Goal: Task Accomplishment & Management: Use online tool/utility

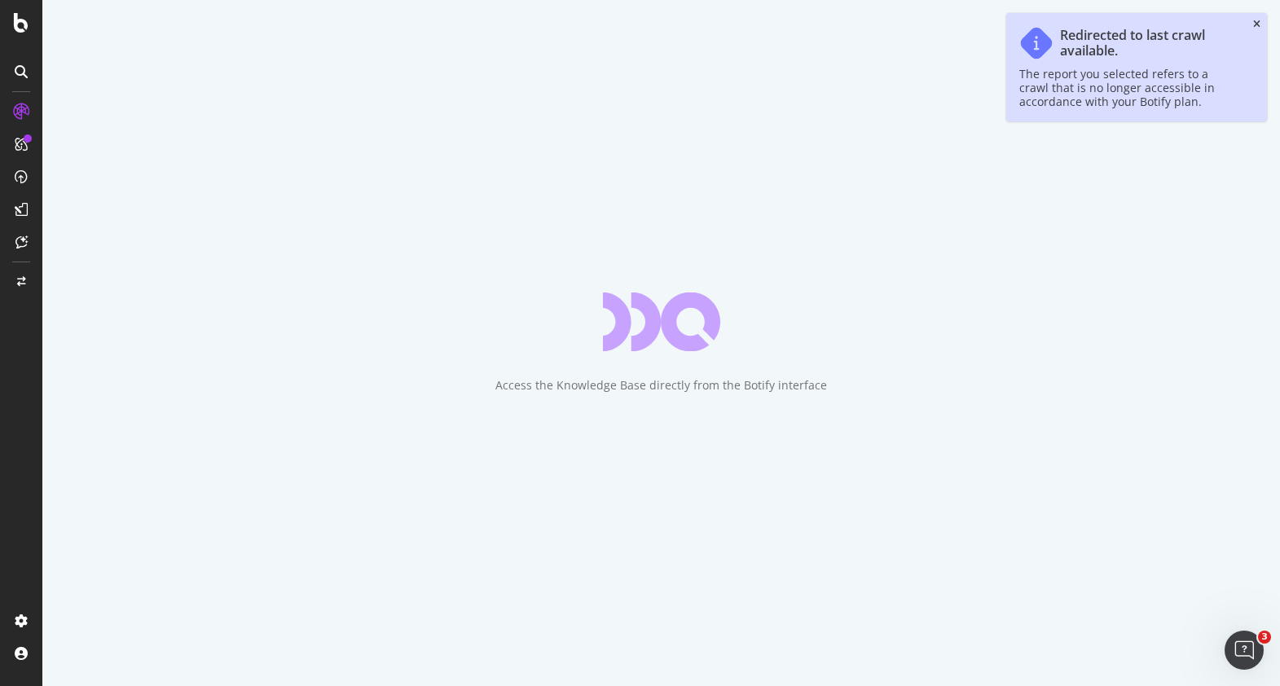
click at [1254, 23] on icon "close toast" at bounding box center [1256, 25] width 7 height 10
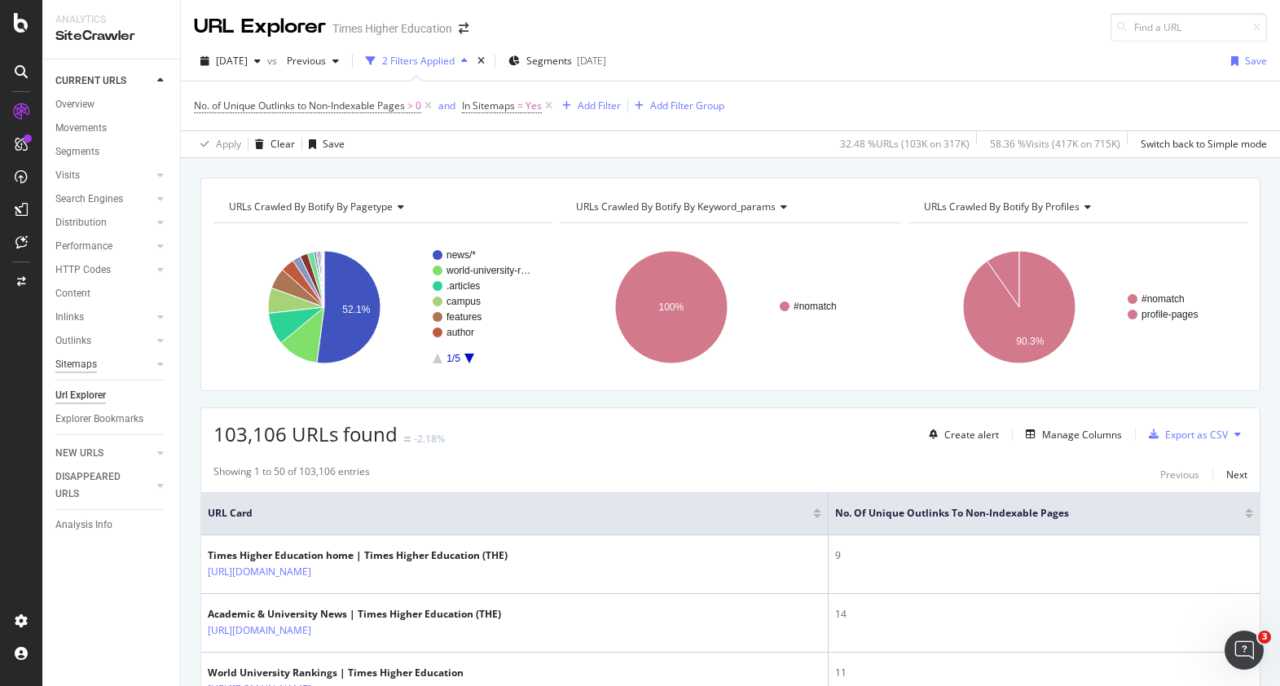
click at [78, 356] on div "Sitemaps" at bounding box center [76, 364] width 42 height 17
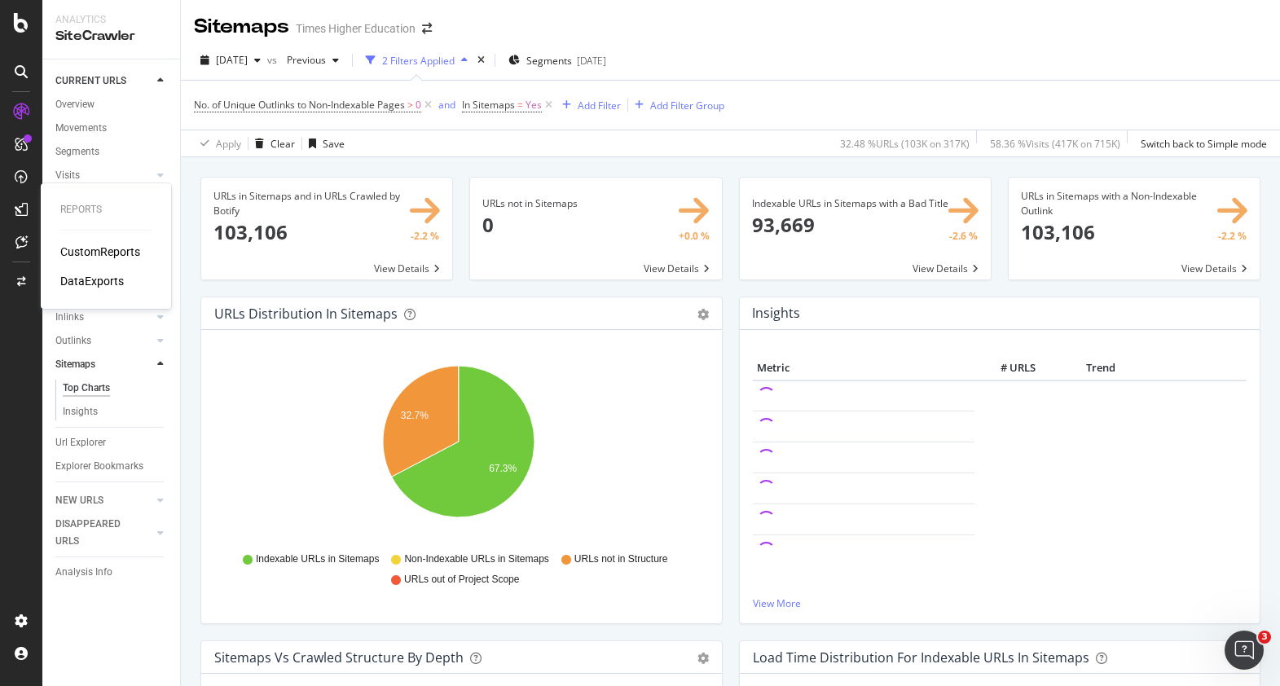
click at [81, 245] on div "CustomReports" at bounding box center [100, 252] width 80 height 16
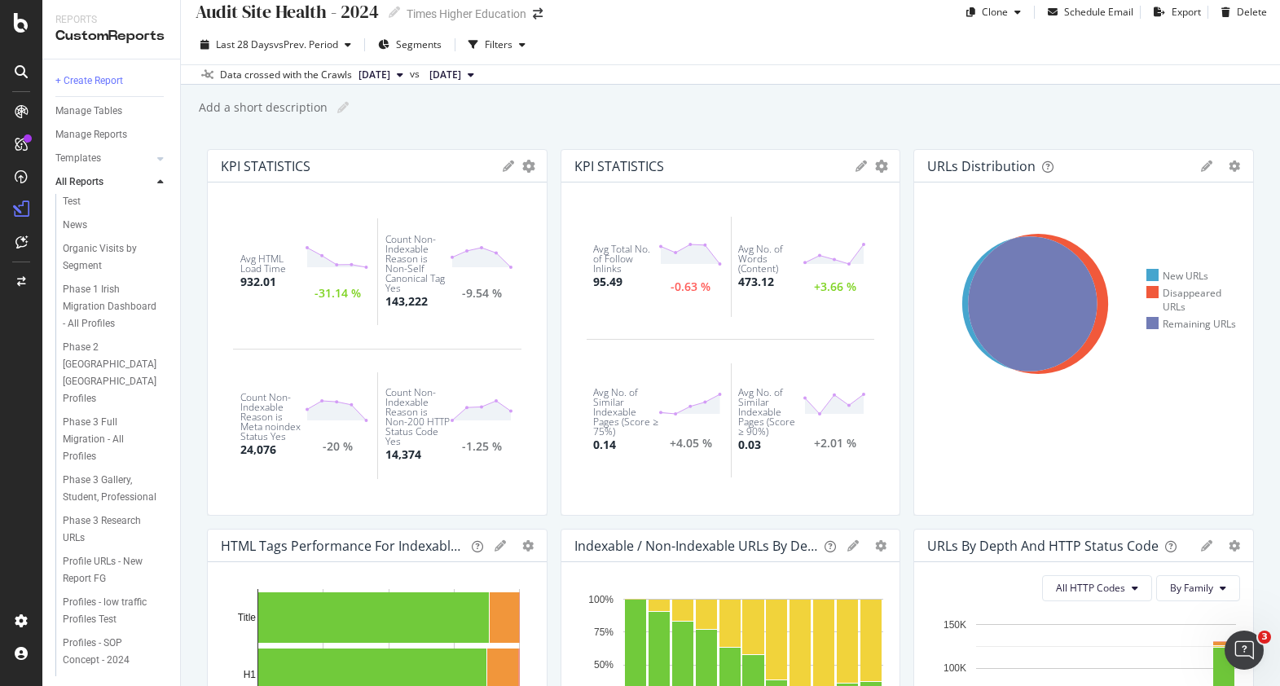
scroll to position [455, 0]
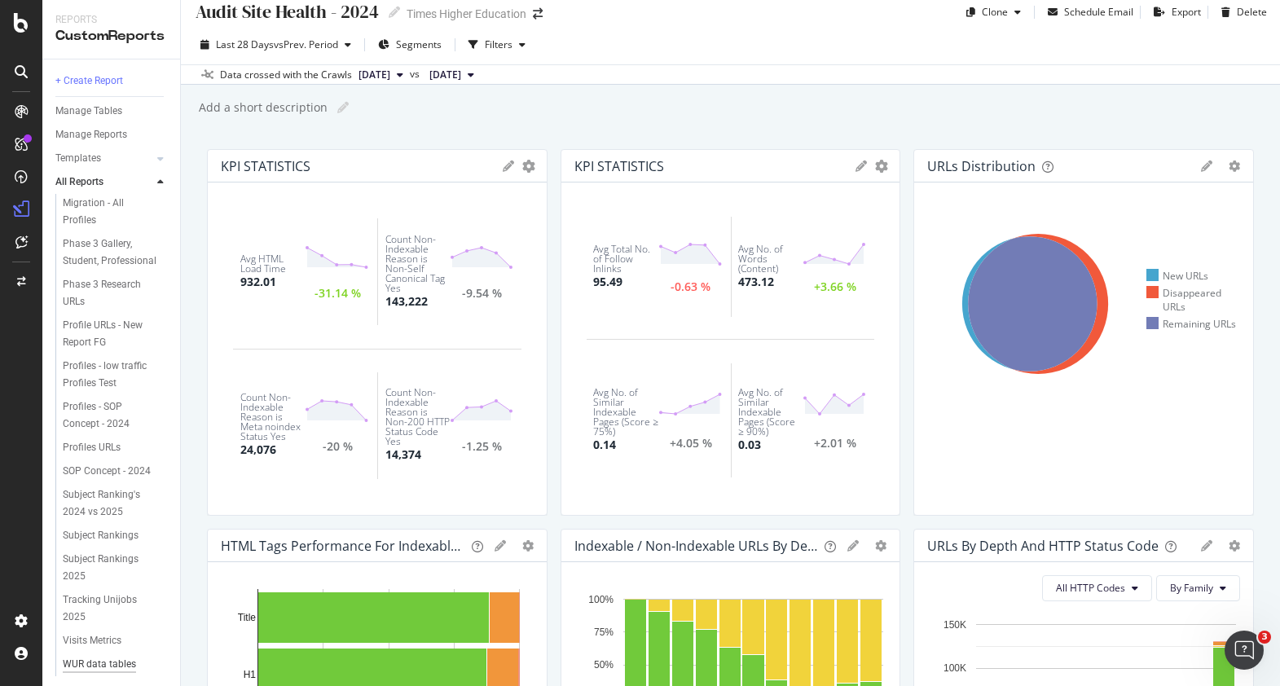
click at [102, 656] on div "WUR data tables dashboard" at bounding box center [110, 673] width 94 height 34
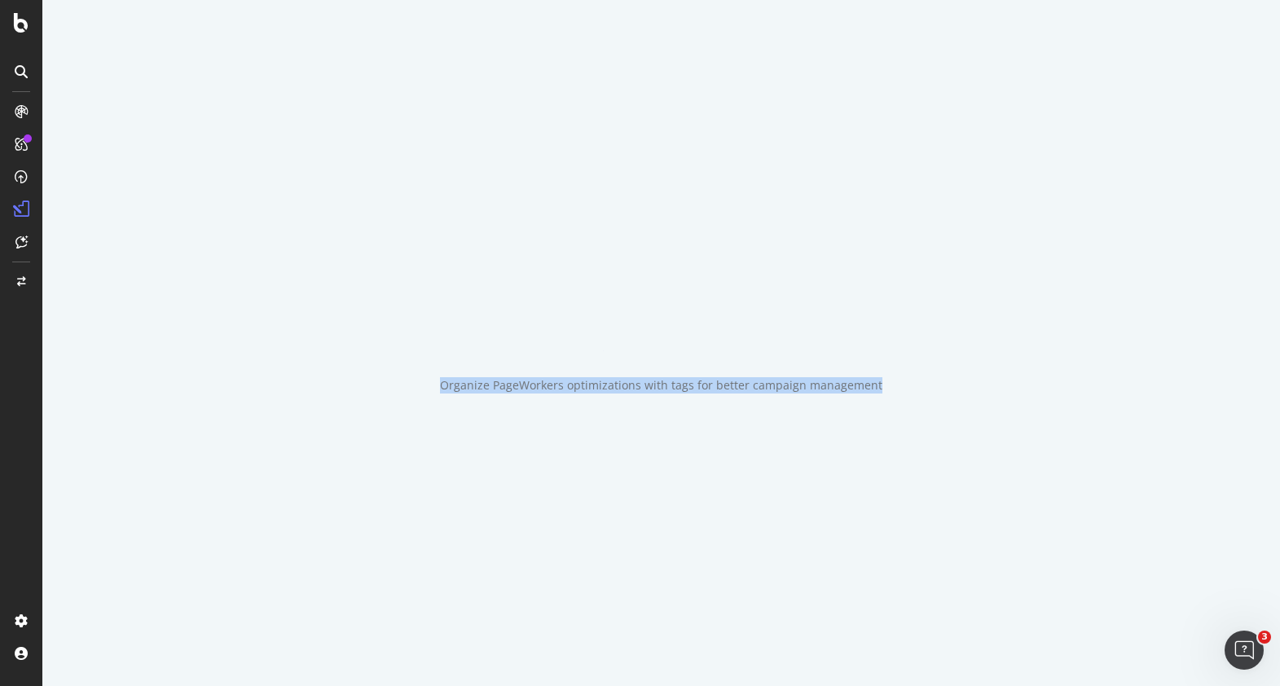
click at [102, 648] on div "Organize PageWorkers optimizations with tags for better campaign management" at bounding box center [660, 343] width 1237 height 686
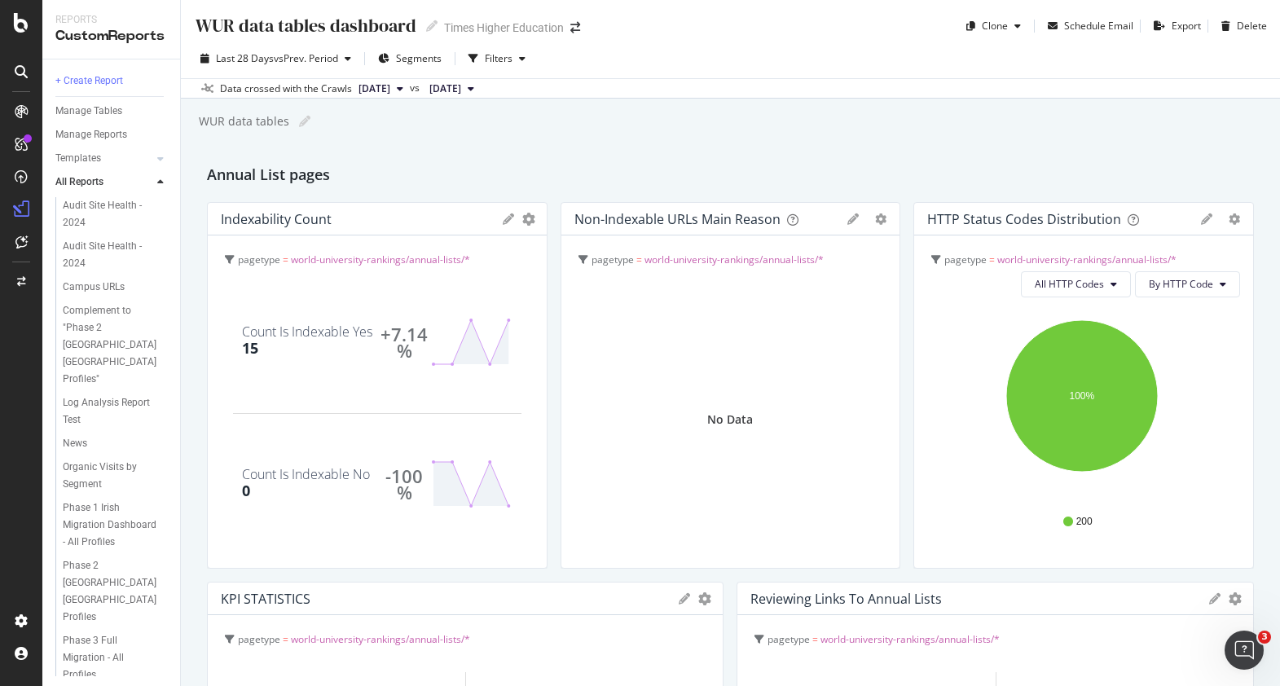
click at [587, 372] on div "No Data" at bounding box center [730, 419] width 313 height 270
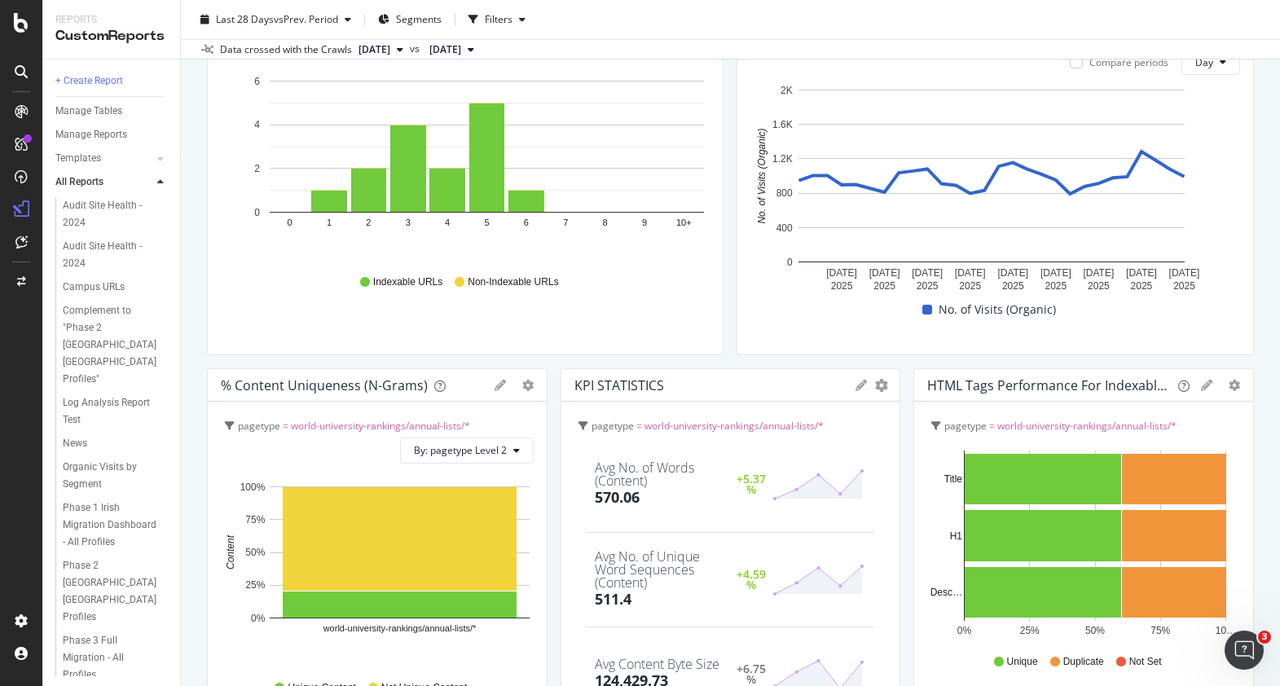
scroll to position [854, 0]
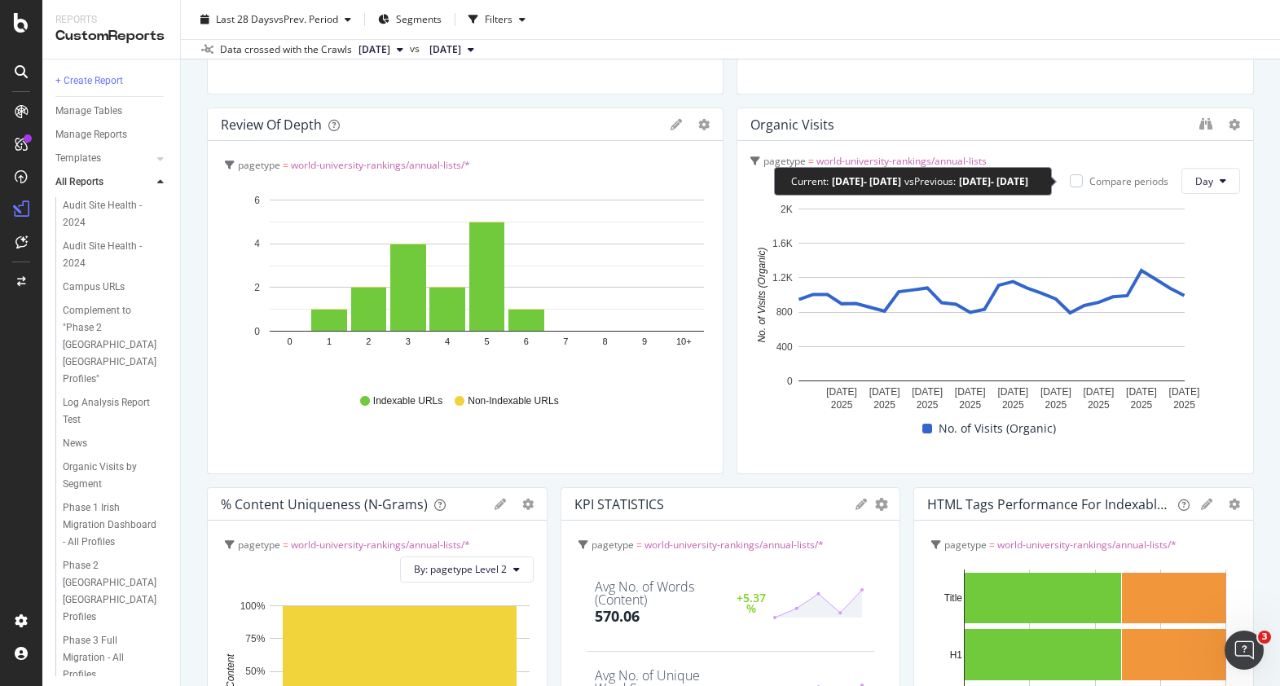
click at [1072, 181] on div "Compare periods" at bounding box center [1119, 181] width 99 height 14
click at [1070, 181] on div at bounding box center [1076, 180] width 13 height 13
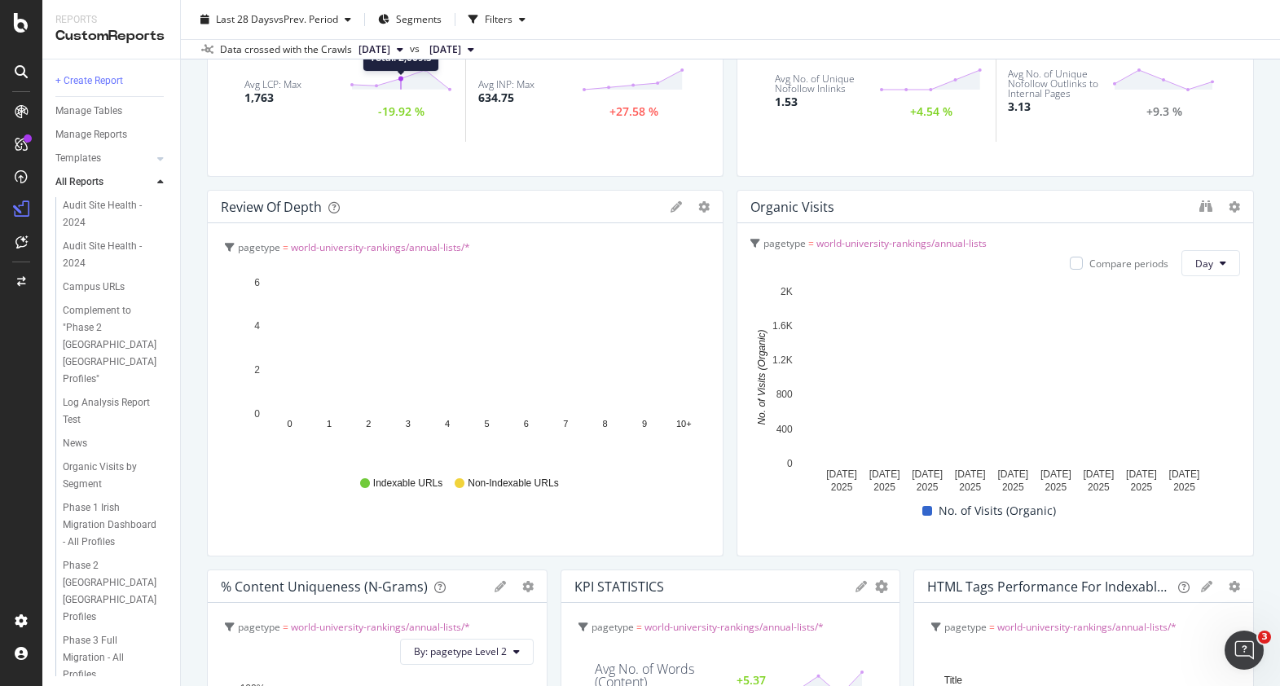
scroll to position [706, 0]
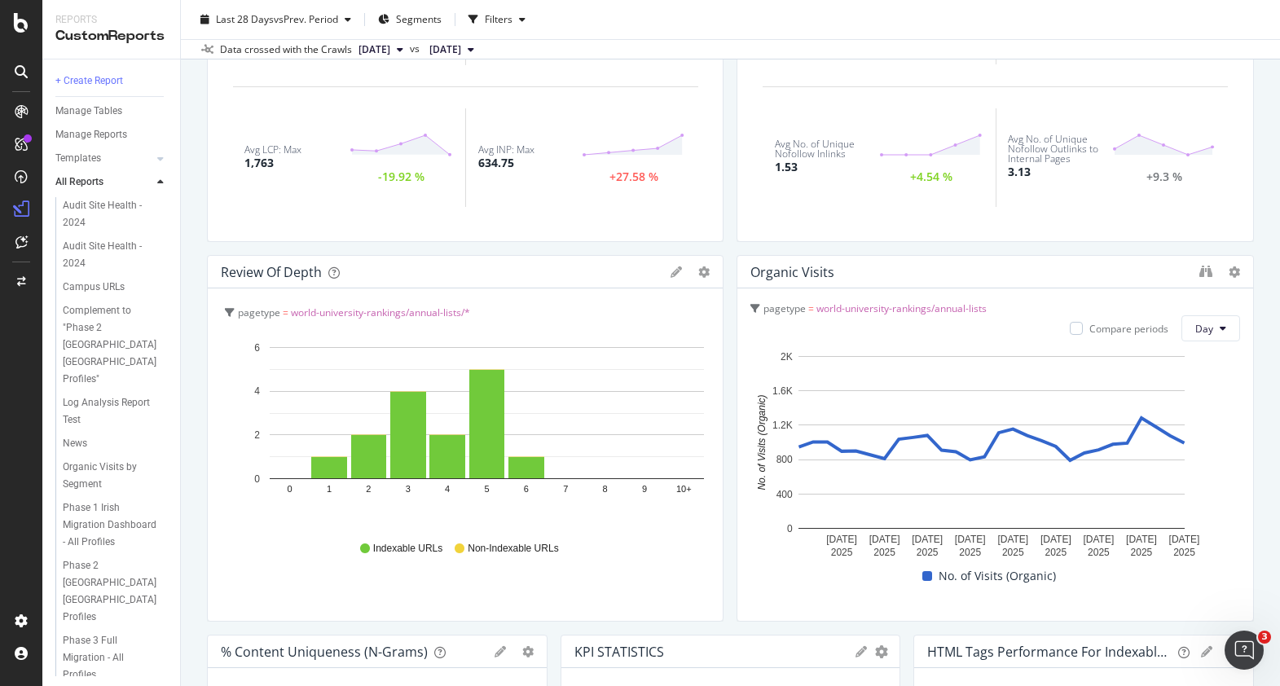
click at [379, 49] on span "[DATE]" at bounding box center [374, 49] width 32 height 15
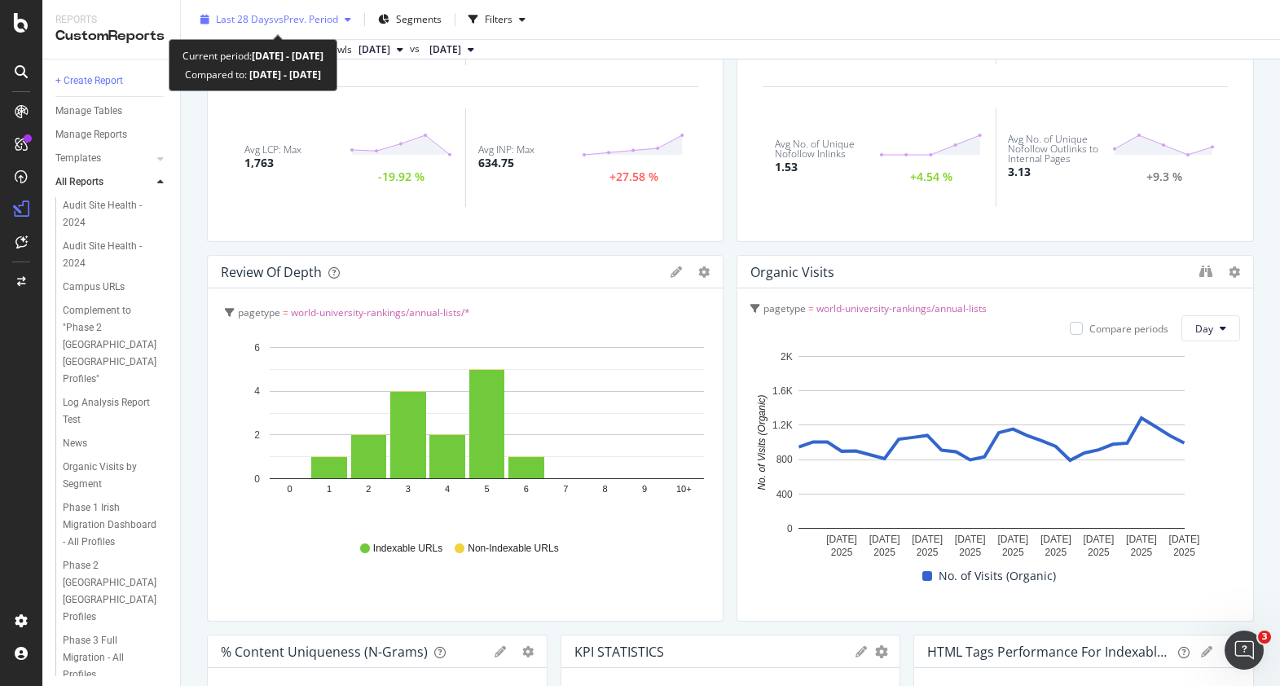
click at [265, 25] on span "Last 28 Days" at bounding box center [245, 19] width 58 height 14
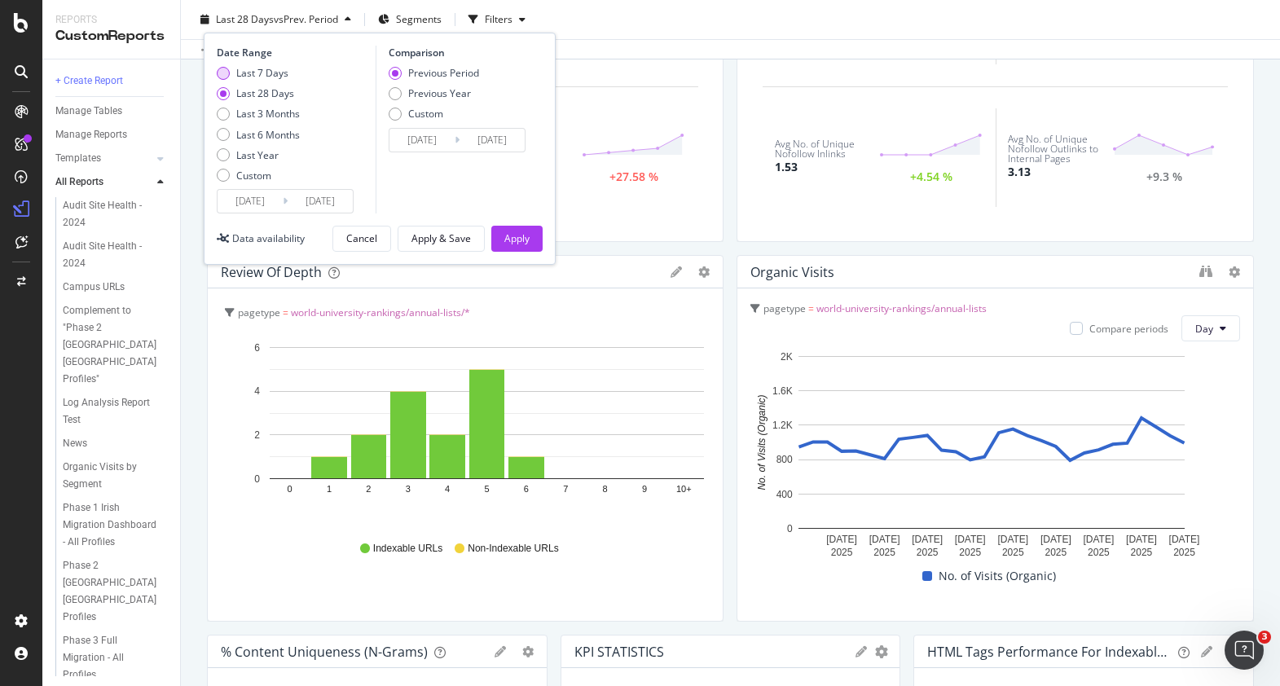
click at [233, 76] on div "Last 7 Days" at bounding box center [258, 73] width 83 height 14
type input "[DATE]"
click at [512, 239] on div "Apply" at bounding box center [516, 238] width 25 height 14
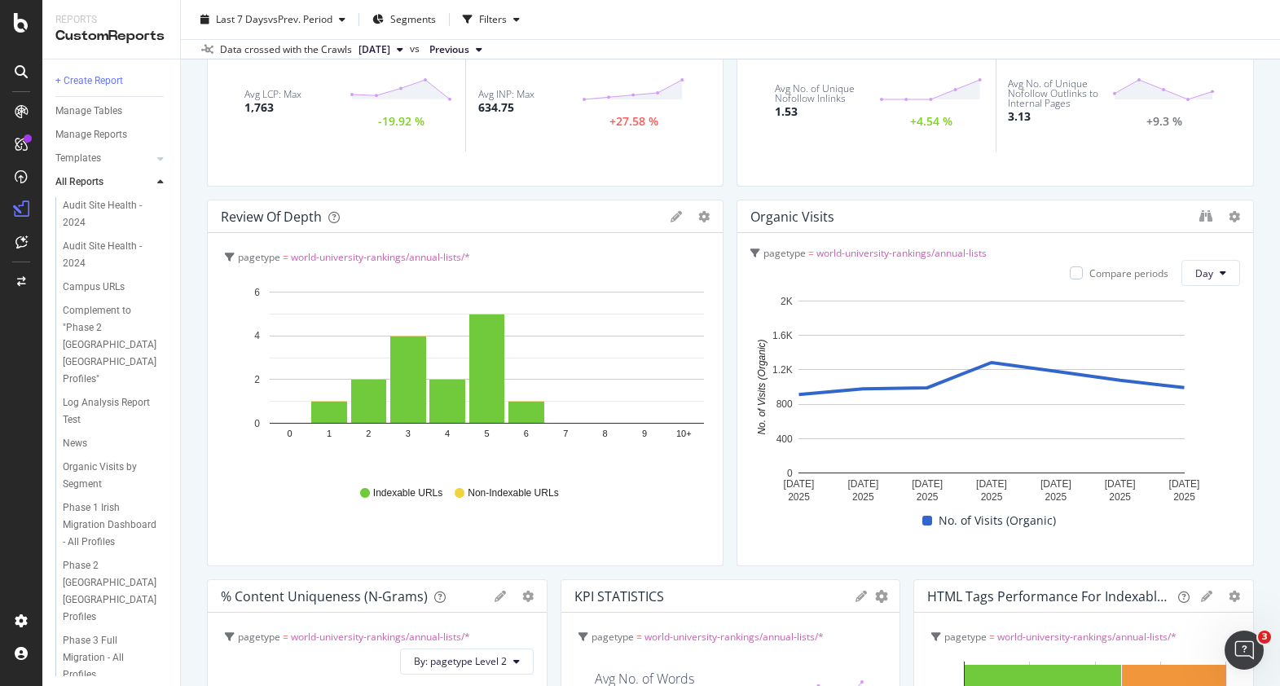
scroll to position [846, 0]
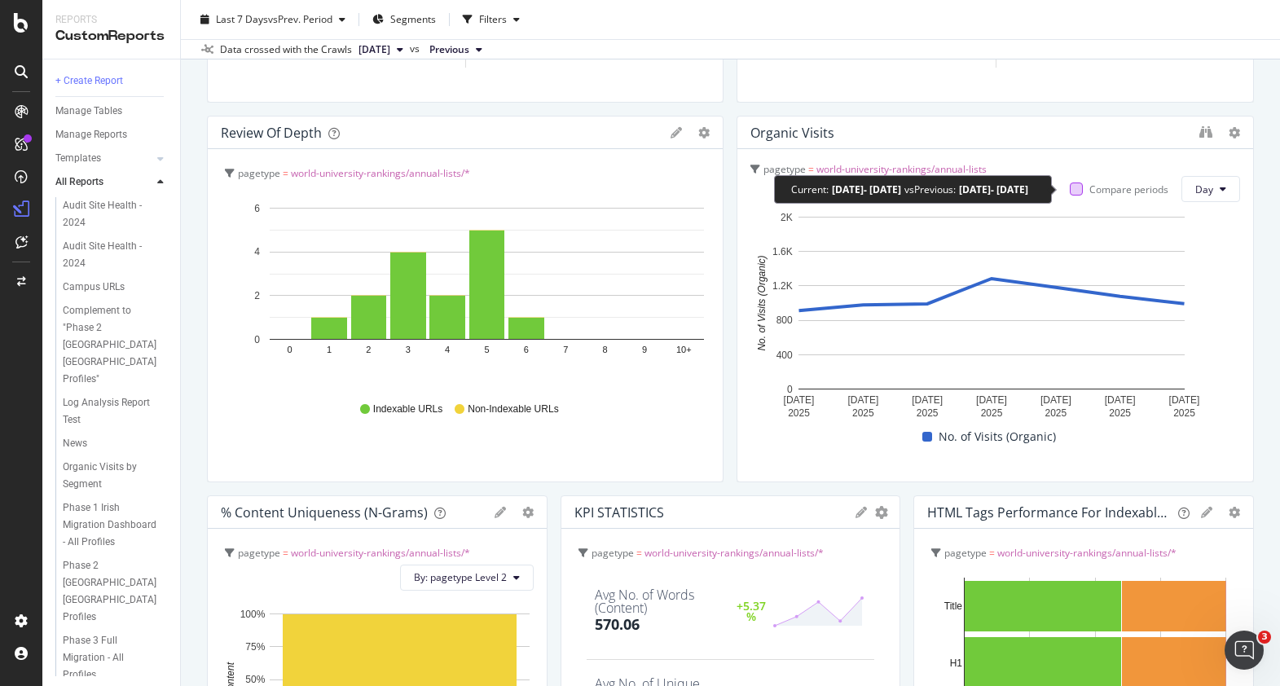
click at [1071, 187] on div at bounding box center [1076, 188] width 13 height 13
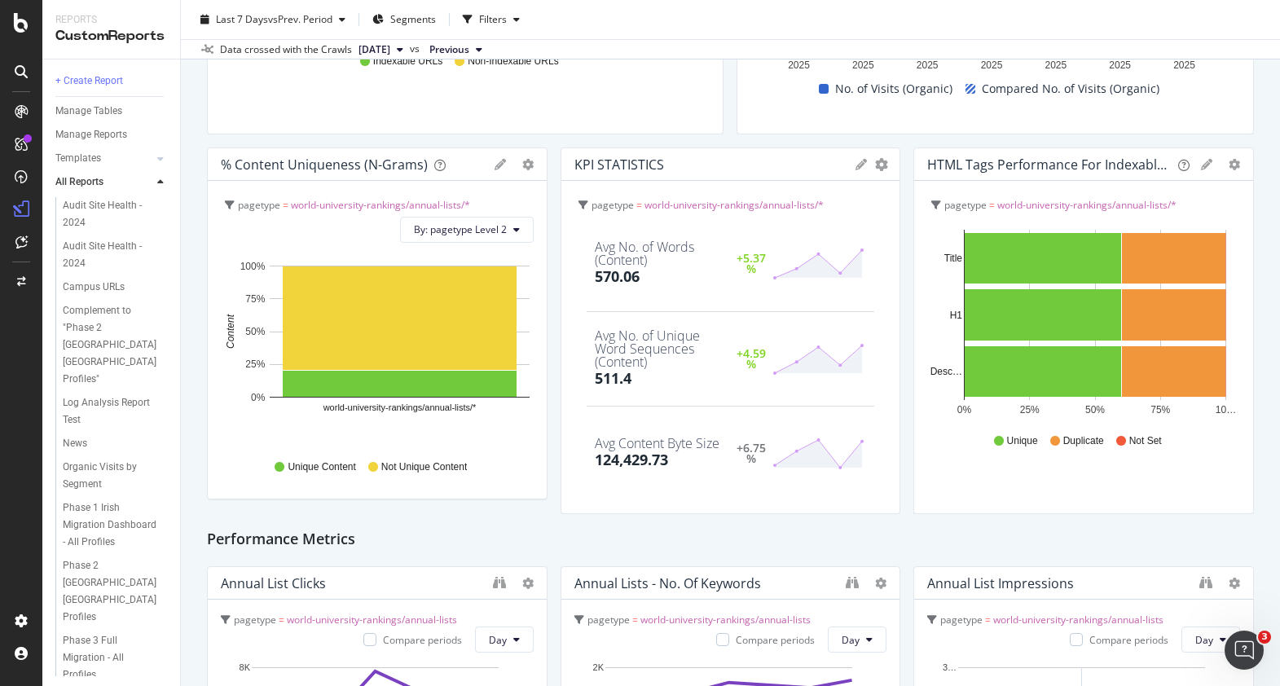
scroll to position [740, 0]
